Goal: Information Seeking & Learning: Learn about a topic

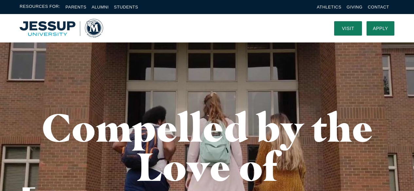
click at [60, 27] on img "Home" at bounding box center [61, 28] width 83 height 19
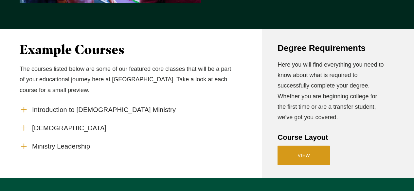
scroll to position [574, 0]
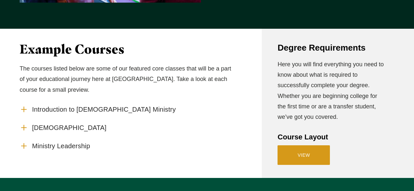
click at [304, 146] on link "View" at bounding box center [303, 156] width 52 height 20
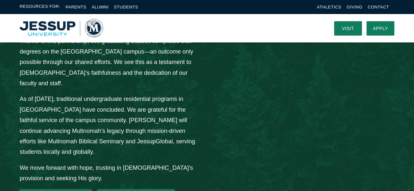
scroll to position [940, 0]
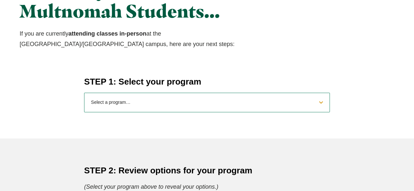
scroll to position [246, 0]
click at [162, 105] on select "Select a program… BS [DEMOGRAPHIC_DATA] and Theology BS Biology BS Business Adm…" at bounding box center [207, 103] width 246 height 20
select select "2025bibletheology"
click at [84, 93] on select "Select a program… BS [DEMOGRAPHIC_DATA] and Theology BS Biology BS Business Adm…" at bounding box center [207, 103] width 246 height 20
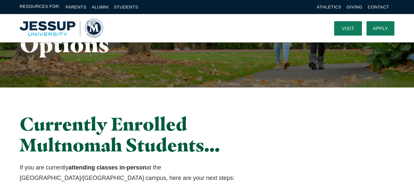
scroll to position [0, 0]
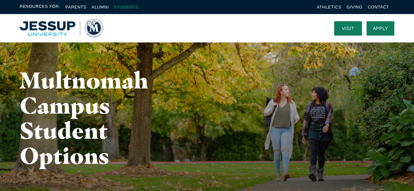
click at [130, 9] on link "Students" at bounding box center [126, 7] width 24 height 5
